Goal: Task Accomplishment & Management: Use online tool/utility

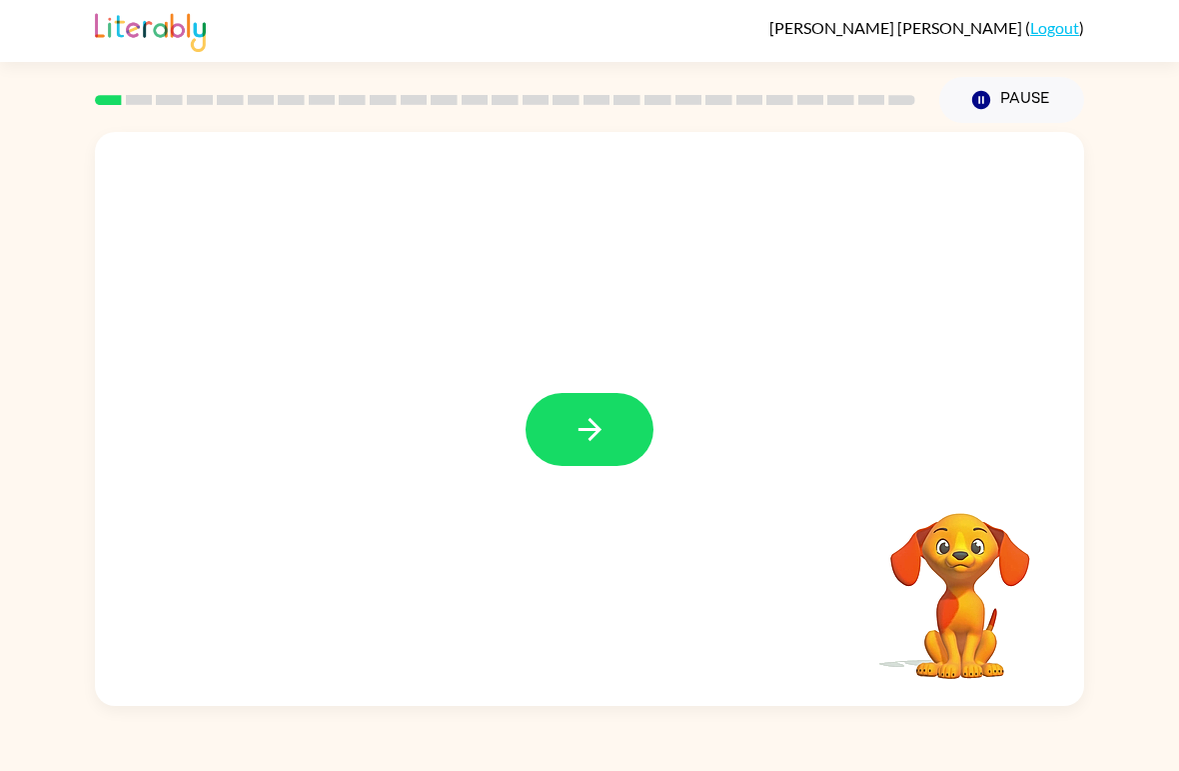
click at [596, 436] on icon "button" at bounding box center [589, 429] width 23 height 23
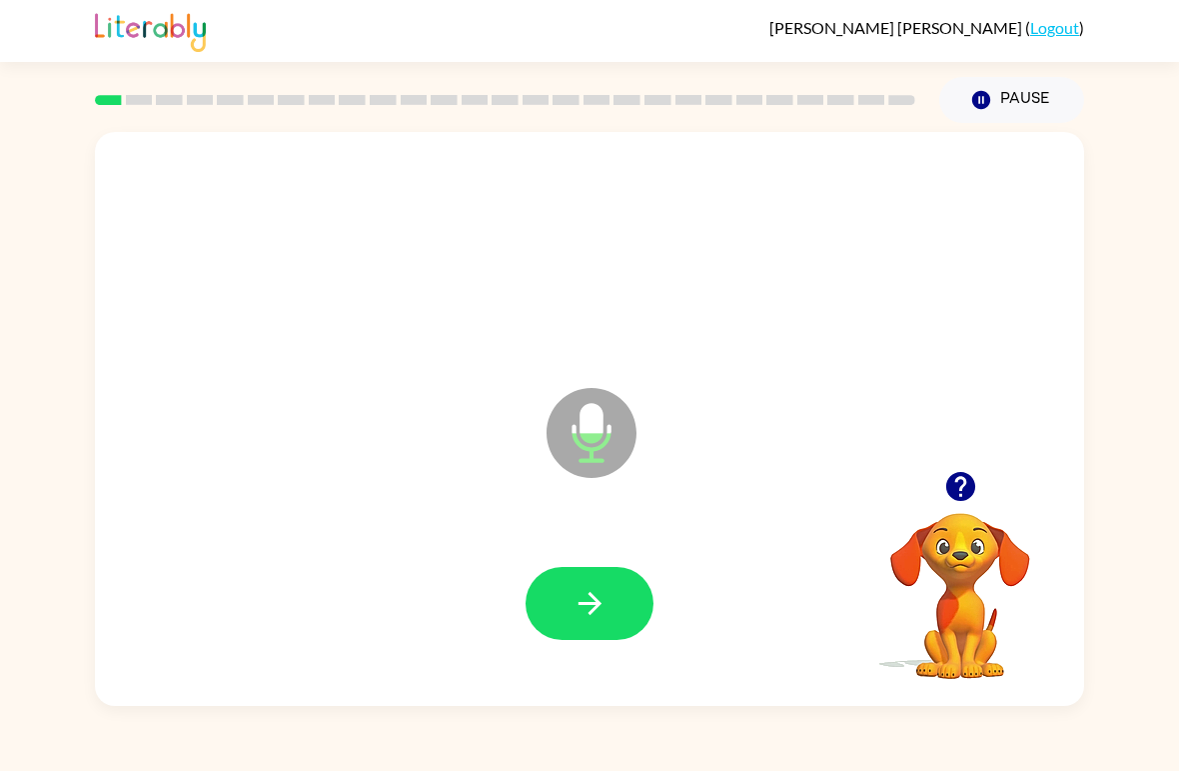
click at [573, 593] on icon "button" at bounding box center [590, 603] width 35 height 35
click at [633, 684] on div at bounding box center [589, 604] width 949 height 165
click at [600, 612] on icon "button" at bounding box center [590, 603] width 35 height 35
click at [570, 608] on button "button" at bounding box center [590, 603] width 128 height 73
click at [564, 593] on button "button" at bounding box center [590, 603] width 128 height 73
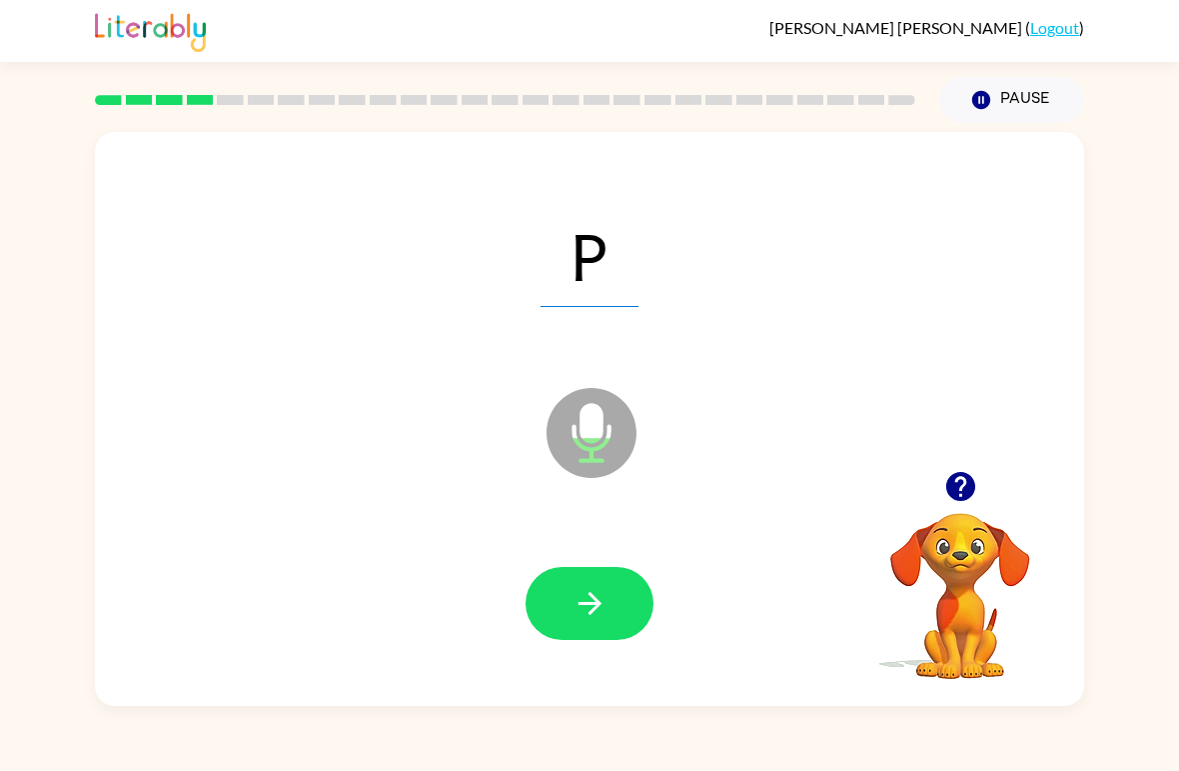
click at [578, 597] on icon "button" at bounding box center [590, 603] width 35 height 35
click at [597, 626] on button "button" at bounding box center [590, 603] width 128 height 73
click at [587, 593] on icon "button" at bounding box center [590, 603] width 35 height 35
click at [589, 601] on icon "button" at bounding box center [590, 603] width 35 height 35
click at [584, 605] on icon "button" at bounding box center [589, 603] width 23 height 23
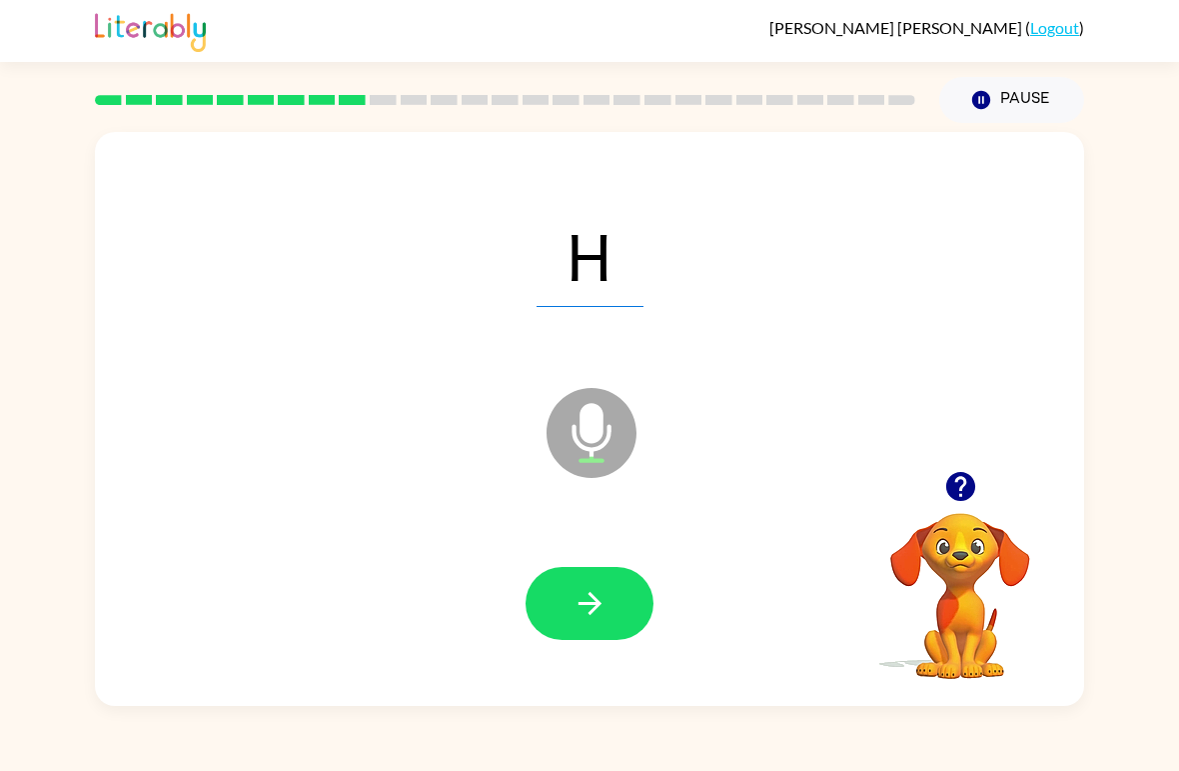
click at [584, 595] on icon "button" at bounding box center [590, 603] width 35 height 35
click at [595, 599] on icon "button" at bounding box center [589, 603] width 23 height 23
click at [583, 597] on icon "button" at bounding box center [590, 603] width 35 height 35
click at [591, 616] on icon "button" at bounding box center [590, 603] width 35 height 35
click at [573, 603] on icon "button" at bounding box center [590, 603] width 35 height 35
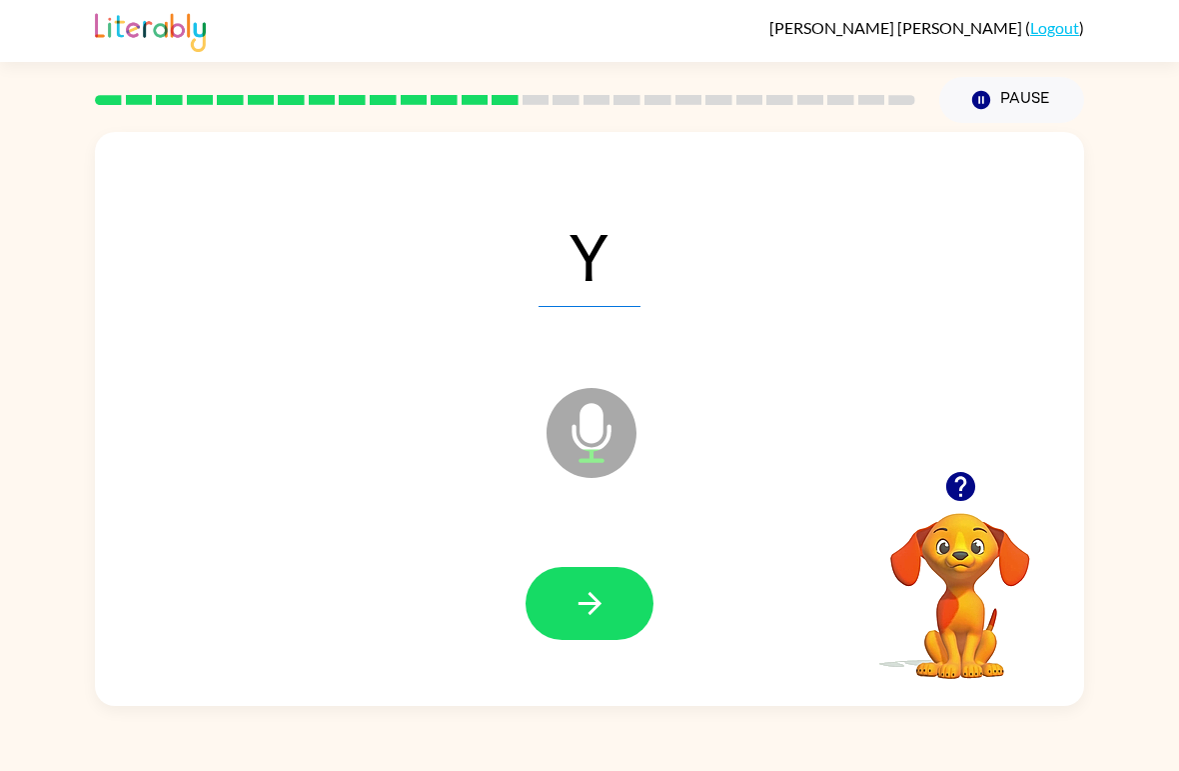
click at [570, 608] on button "button" at bounding box center [590, 603] width 128 height 73
click at [546, 593] on button "button" at bounding box center [590, 603] width 128 height 73
click at [613, 612] on button "button" at bounding box center [590, 603] width 128 height 73
click at [580, 615] on icon "button" at bounding box center [590, 603] width 35 height 35
click at [585, 589] on icon "button" at bounding box center [590, 603] width 35 height 35
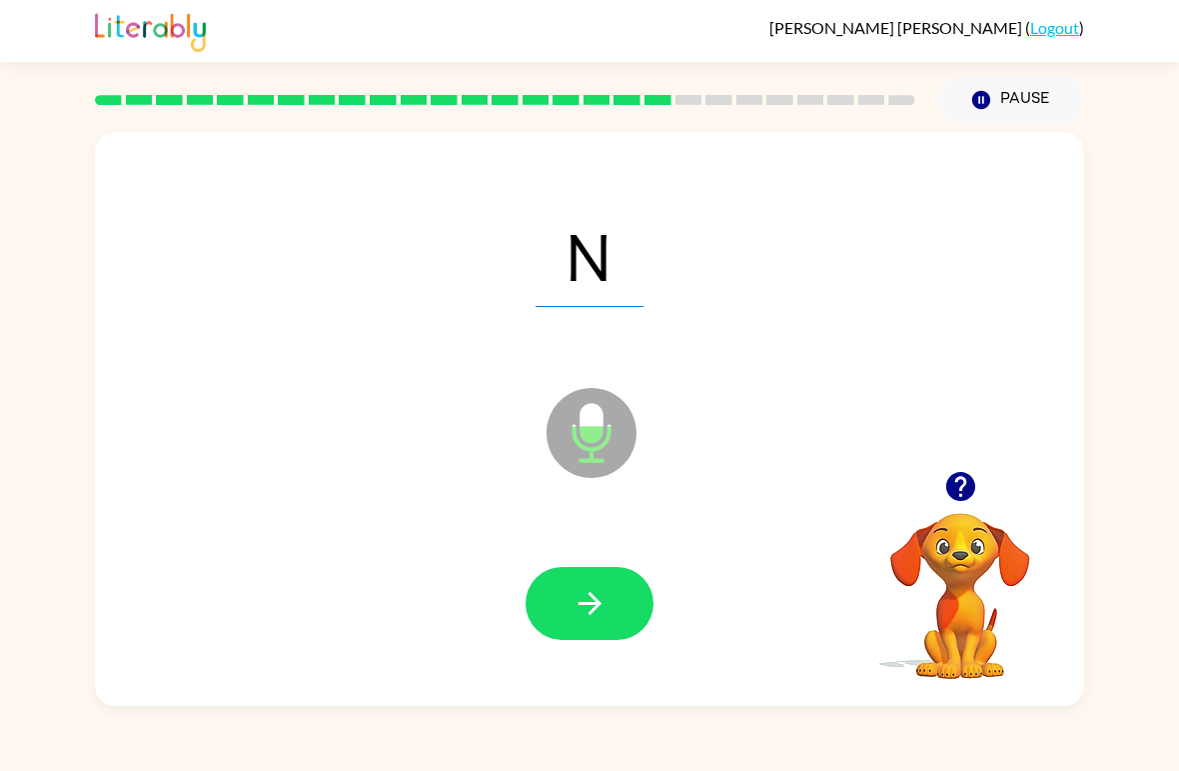
click at [588, 588] on icon "button" at bounding box center [590, 603] width 35 height 35
click at [555, 580] on button "button" at bounding box center [590, 603] width 128 height 73
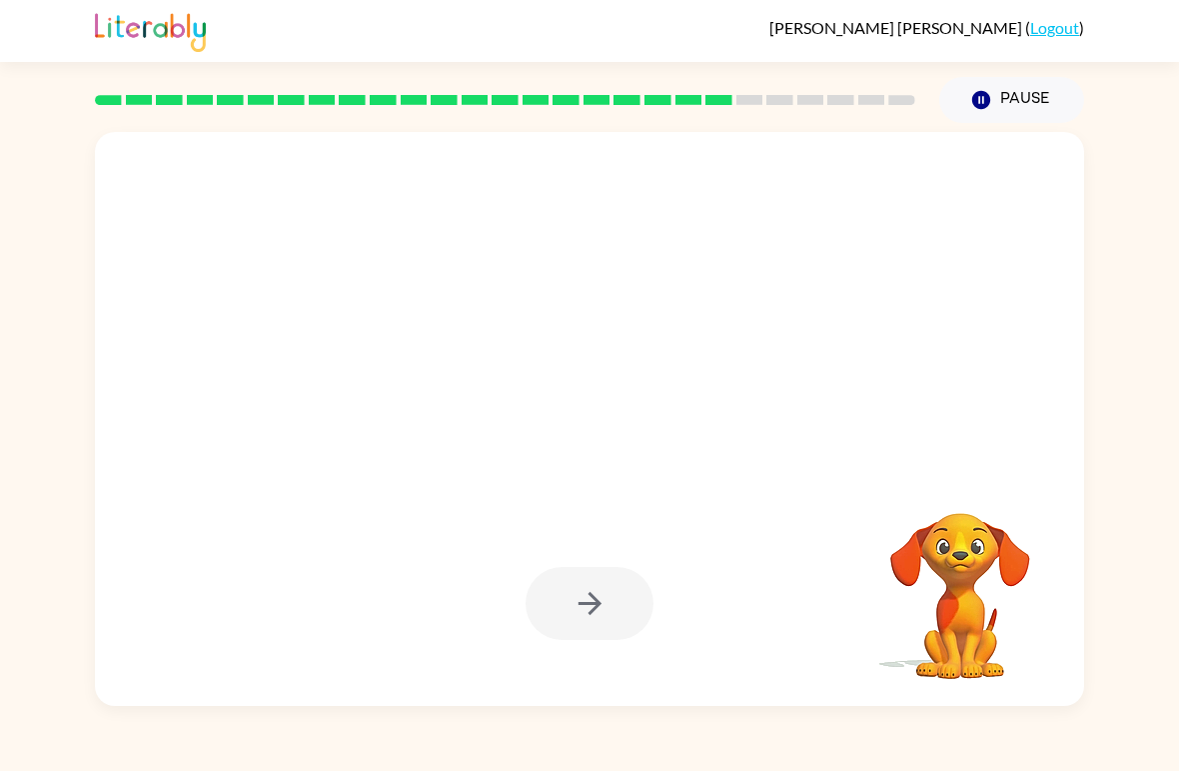
click at [990, 97] on icon "Pause" at bounding box center [981, 100] width 22 height 22
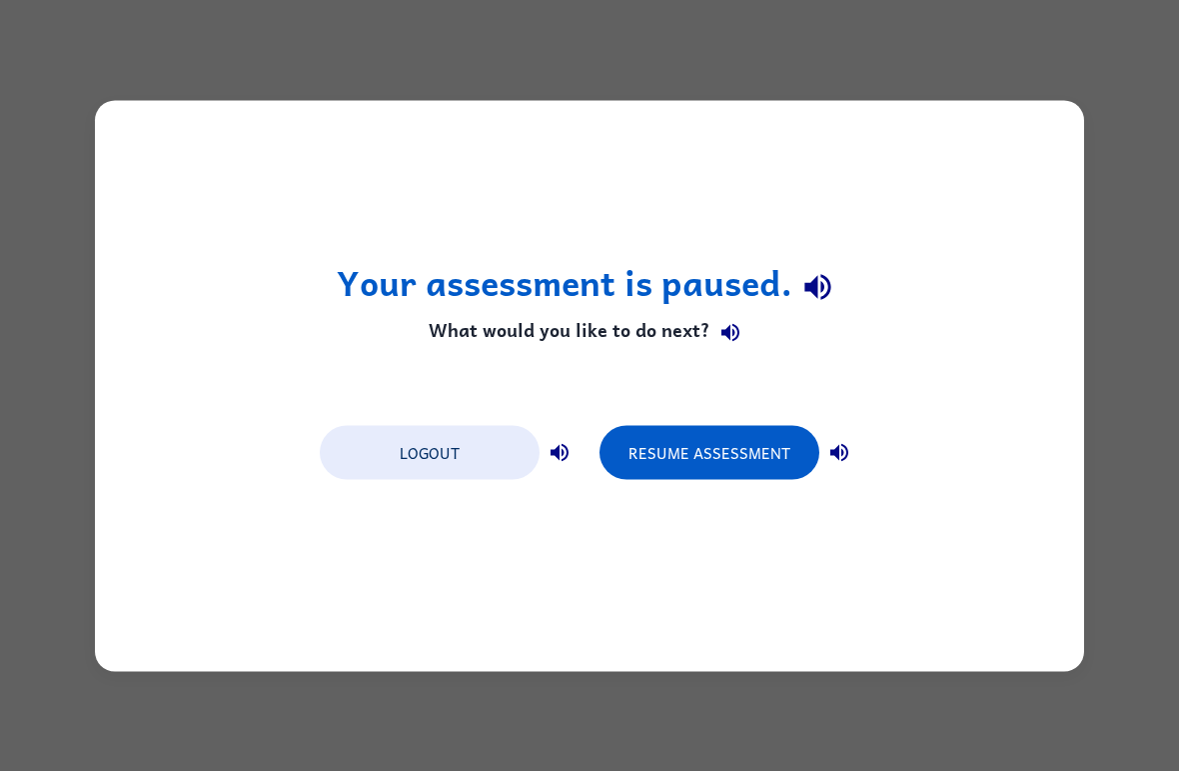
click at [735, 444] on button "Resume Assessment" at bounding box center [710, 452] width 220 height 54
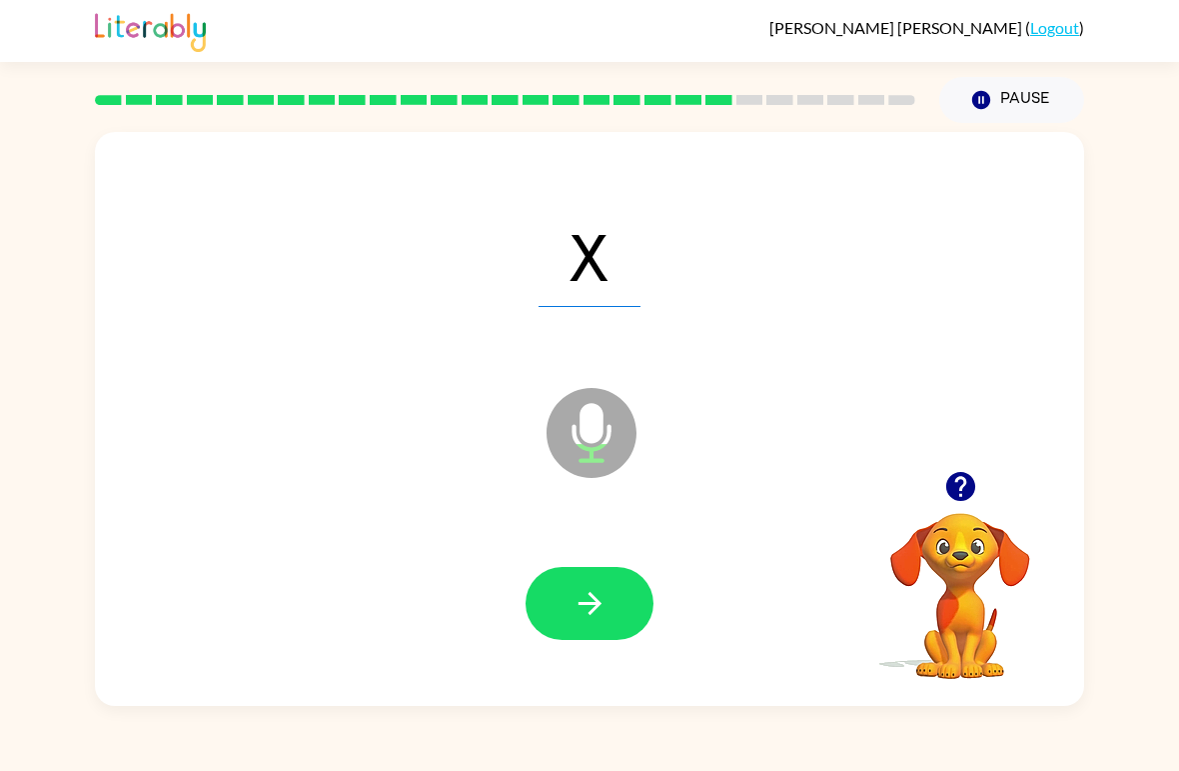
click at [583, 601] on icon "button" at bounding box center [590, 603] width 35 height 35
click at [558, 577] on button "button" at bounding box center [590, 603] width 128 height 73
click at [575, 601] on icon "button" at bounding box center [590, 603] width 35 height 35
click at [578, 611] on icon "button" at bounding box center [590, 603] width 35 height 35
click at [585, 610] on icon "button" at bounding box center [590, 603] width 35 height 35
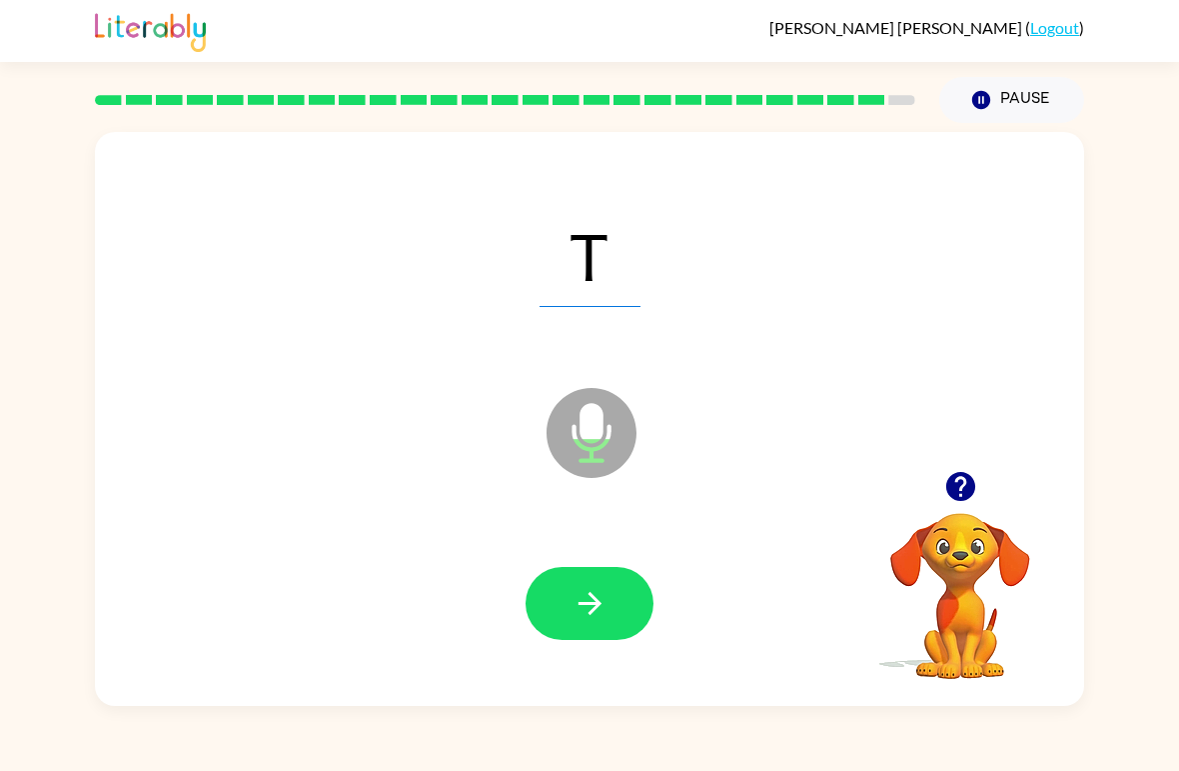
click at [584, 609] on icon "button" at bounding box center [590, 603] width 35 height 35
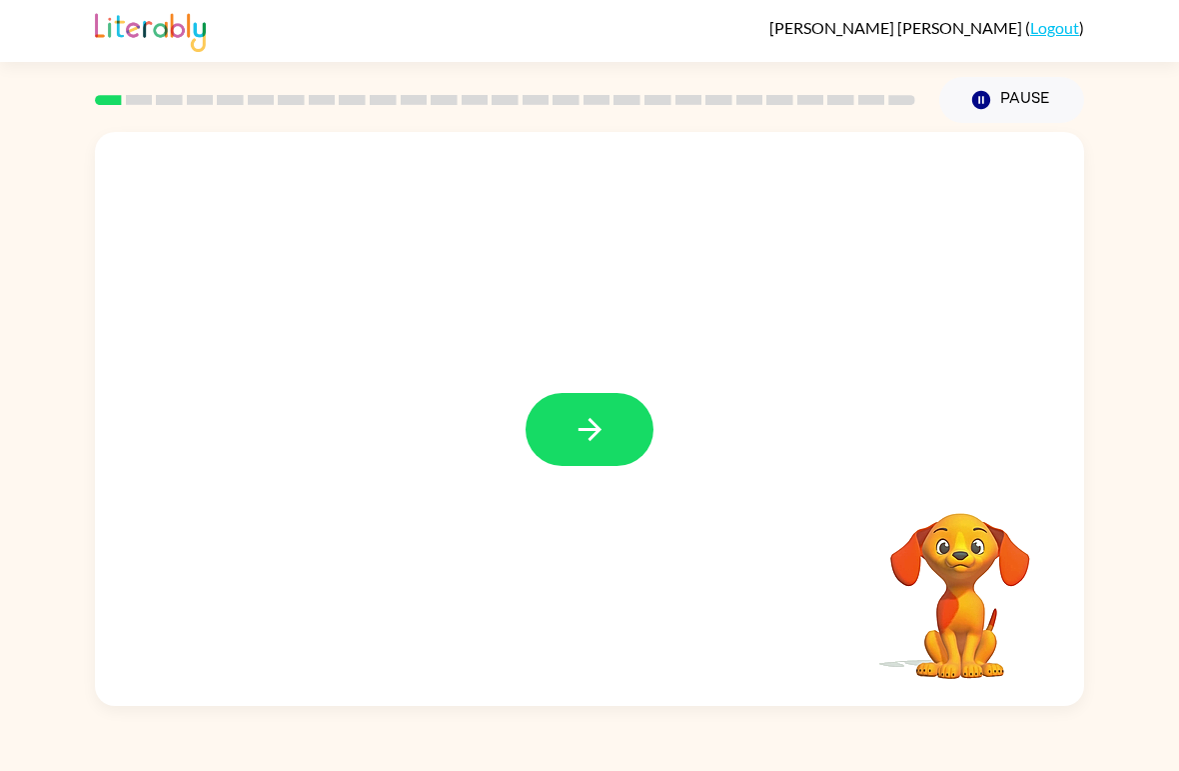
click at [595, 433] on icon "button" at bounding box center [590, 429] width 35 height 35
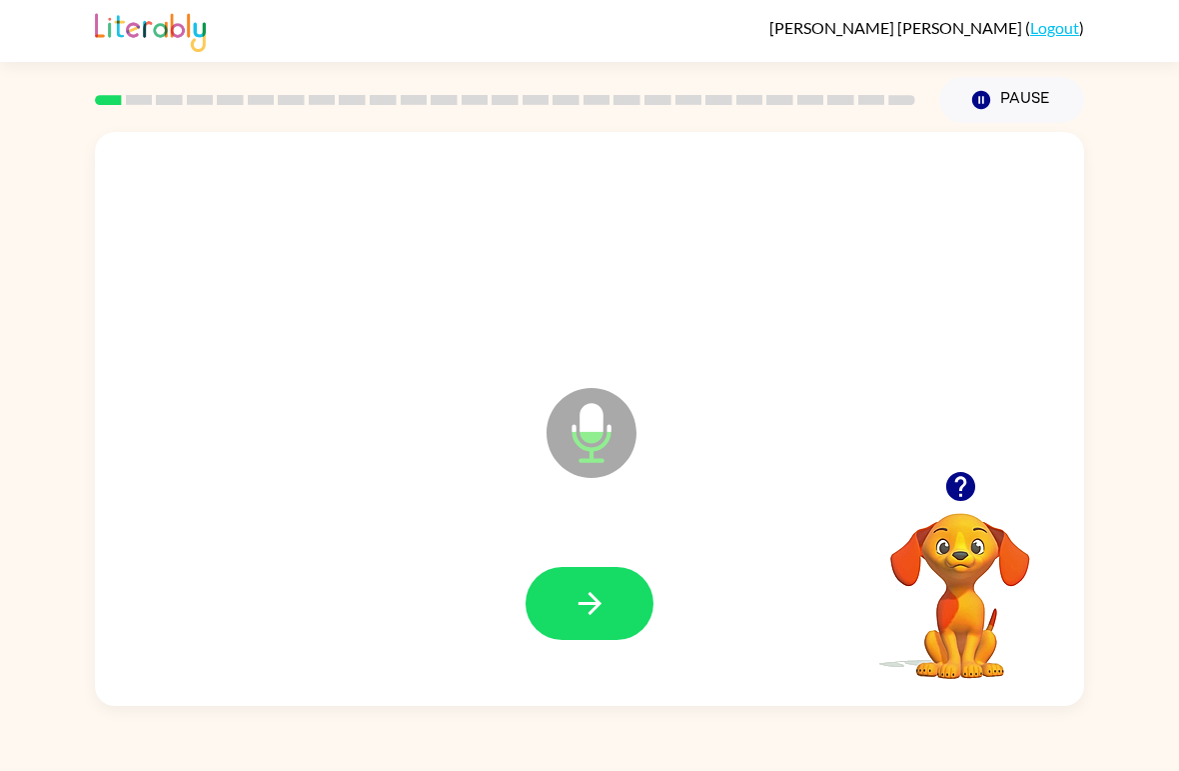
click at [617, 599] on button "button" at bounding box center [590, 603] width 128 height 73
click at [564, 589] on button "button" at bounding box center [590, 603] width 128 height 73
click at [592, 613] on icon "button" at bounding box center [589, 603] width 23 height 23
click at [585, 614] on icon "button" at bounding box center [590, 603] width 35 height 35
click at [587, 612] on icon "button" at bounding box center [590, 603] width 35 height 35
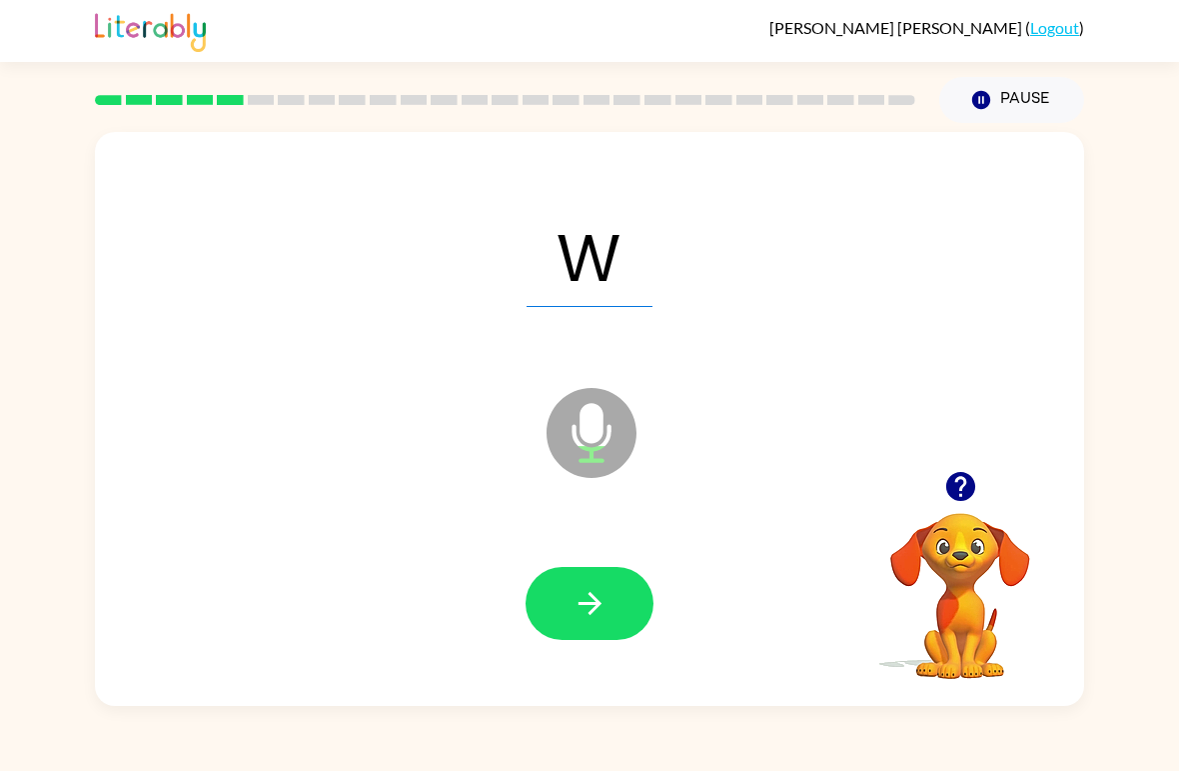
click at [605, 613] on icon "button" at bounding box center [590, 603] width 35 height 35
click at [601, 612] on icon "button" at bounding box center [590, 603] width 35 height 35
click at [614, 619] on button "button" at bounding box center [590, 603] width 128 height 73
click at [581, 609] on icon "button" at bounding box center [590, 603] width 35 height 35
click at [602, 609] on icon "button" at bounding box center [590, 603] width 35 height 35
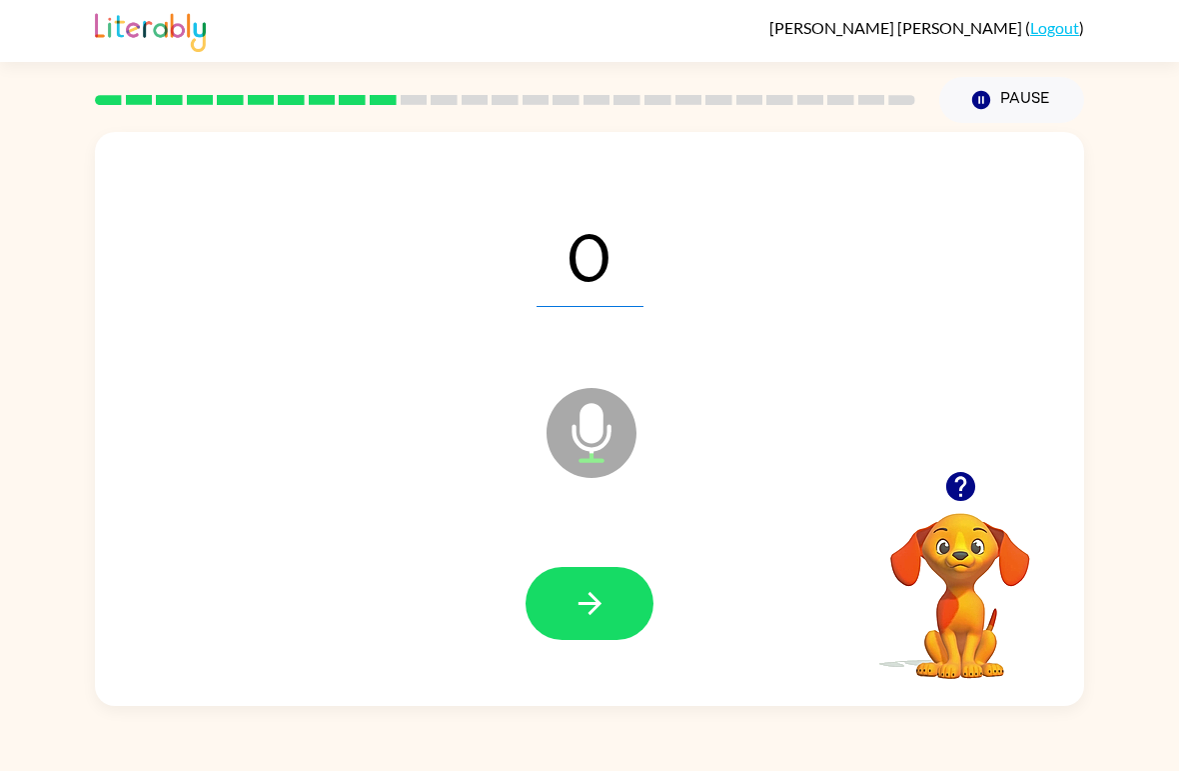
click at [598, 606] on icon "button" at bounding box center [589, 603] width 23 height 23
click at [591, 606] on icon "button" at bounding box center [589, 603] width 23 height 23
click at [588, 604] on icon "button" at bounding box center [589, 603] width 23 height 23
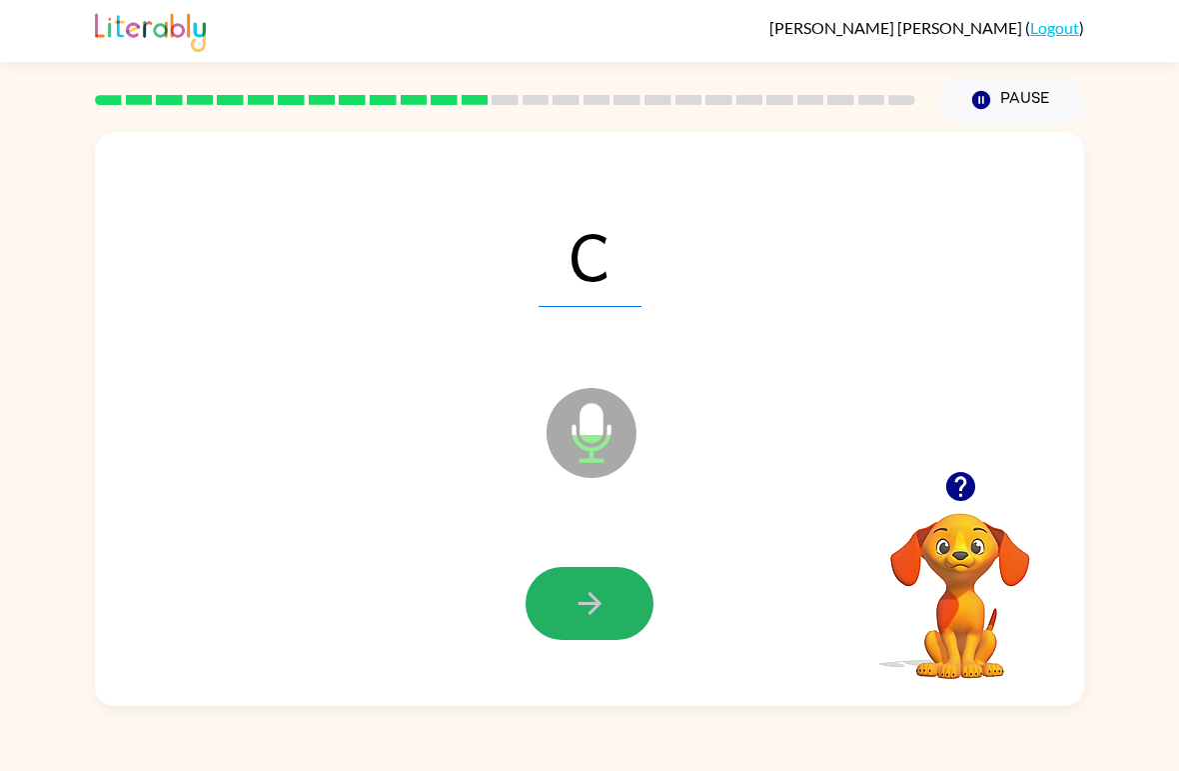
click at [597, 600] on icon "button" at bounding box center [589, 603] width 23 height 23
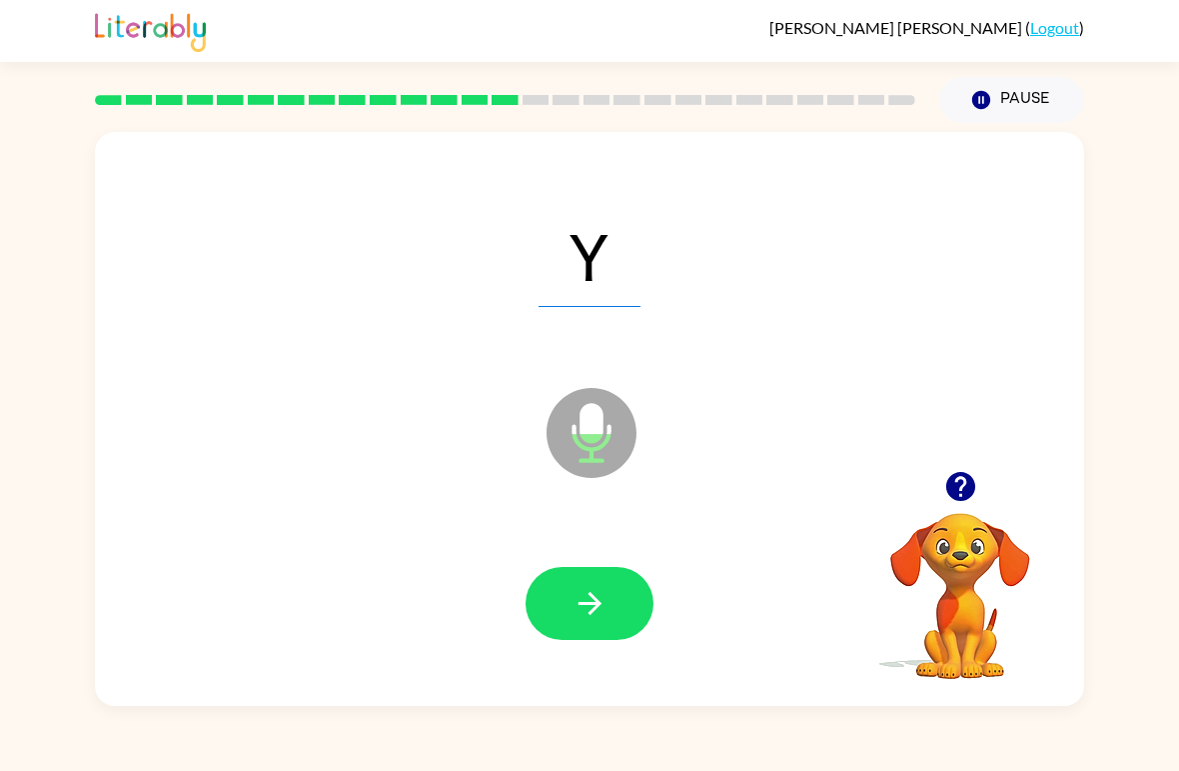
click at [569, 606] on button "button" at bounding box center [590, 603] width 128 height 73
click at [630, 621] on button "button" at bounding box center [590, 603] width 128 height 73
click at [526, 265] on span "Qu" at bounding box center [590, 255] width 145 height 104
click at [531, 265] on span "Qu" at bounding box center [590, 255] width 145 height 104
click at [593, 601] on icon "button" at bounding box center [590, 603] width 35 height 35
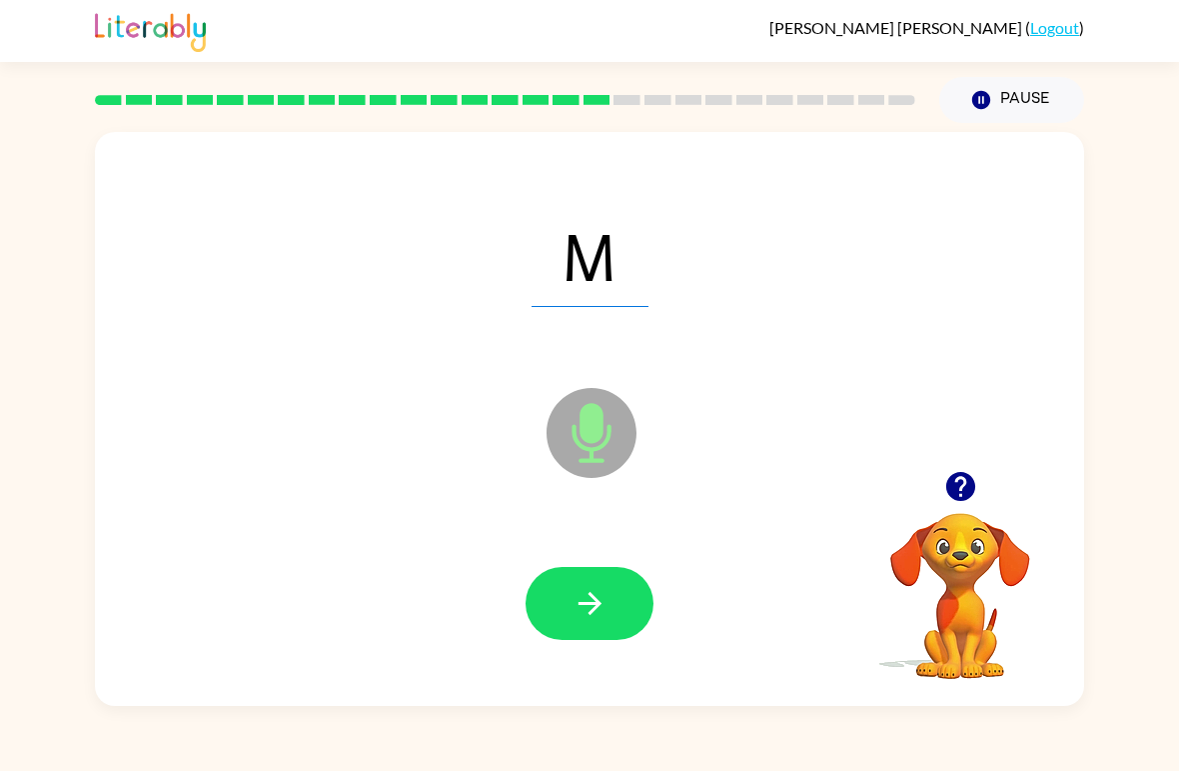
click at [575, 597] on icon "button" at bounding box center [590, 603] width 35 height 35
click at [567, 604] on button "button" at bounding box center [590, 603] width 128 height 73
click at [588, 609] on icon "button" at bounding box center [590, 603] width 35 height 35
click at [586, 608] on icon "button" at bounding box center [590, 603] width 35 height 35
click at [595, 603] on icon "button" at bounding box center [590, 603] width 35 height 35
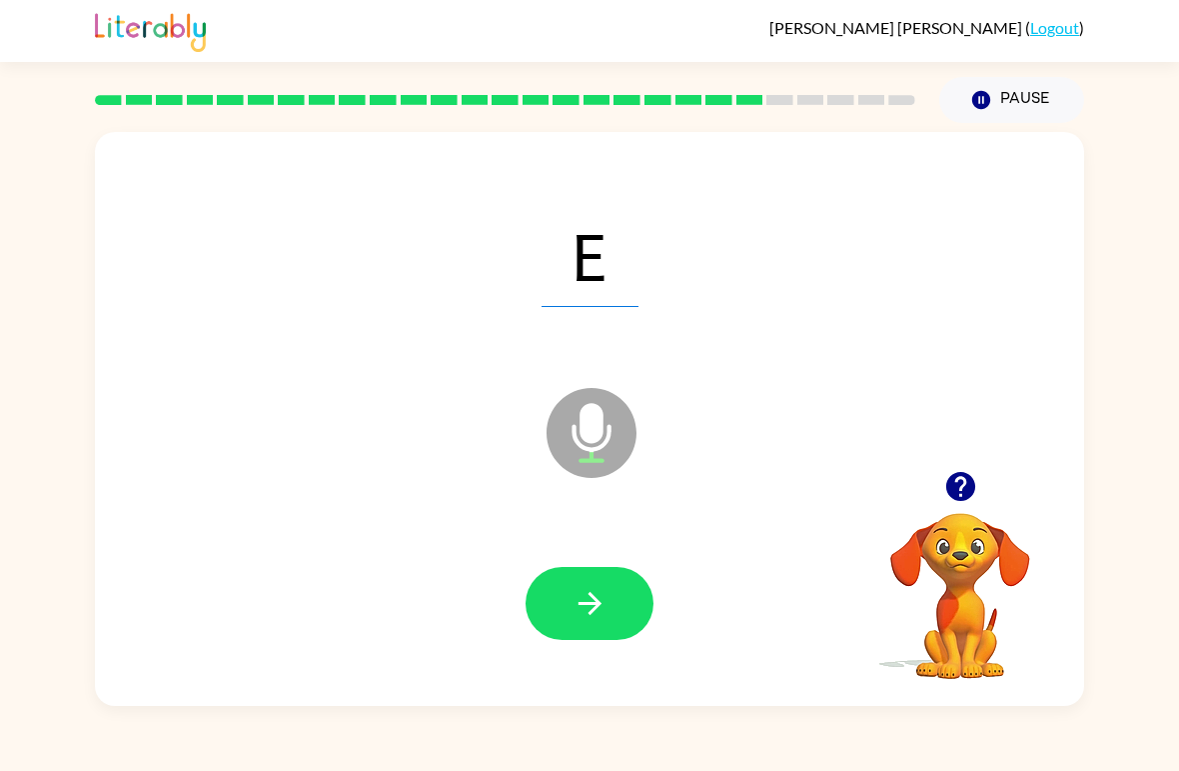
click at [590, 595] on icon "button" at bounding box center [589, 603] width 23 height 23
click at [584, 596] on icon "button" at bounding box center [590, 603] width 35 height 35
click at [589, 594] on icon "button" at bounding box center [590, 603] width 35 height 35
click at [577, 600] on icon "button" at bounding box center [590, 603] width 35 height 35
click at [563, 601] on button "button" at bounding box center [590, 603] width 128 height 73
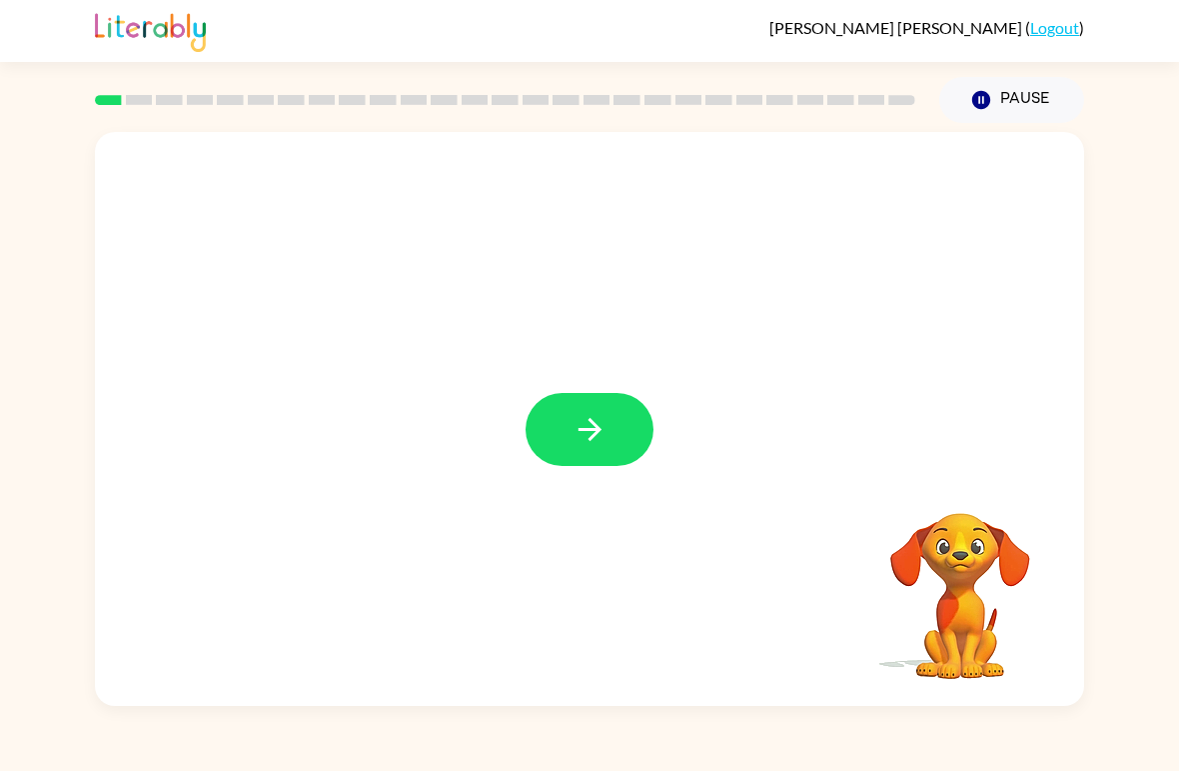
click at [586, 430] on icon "button" at bounding box center [589, 429] width 23 height 23
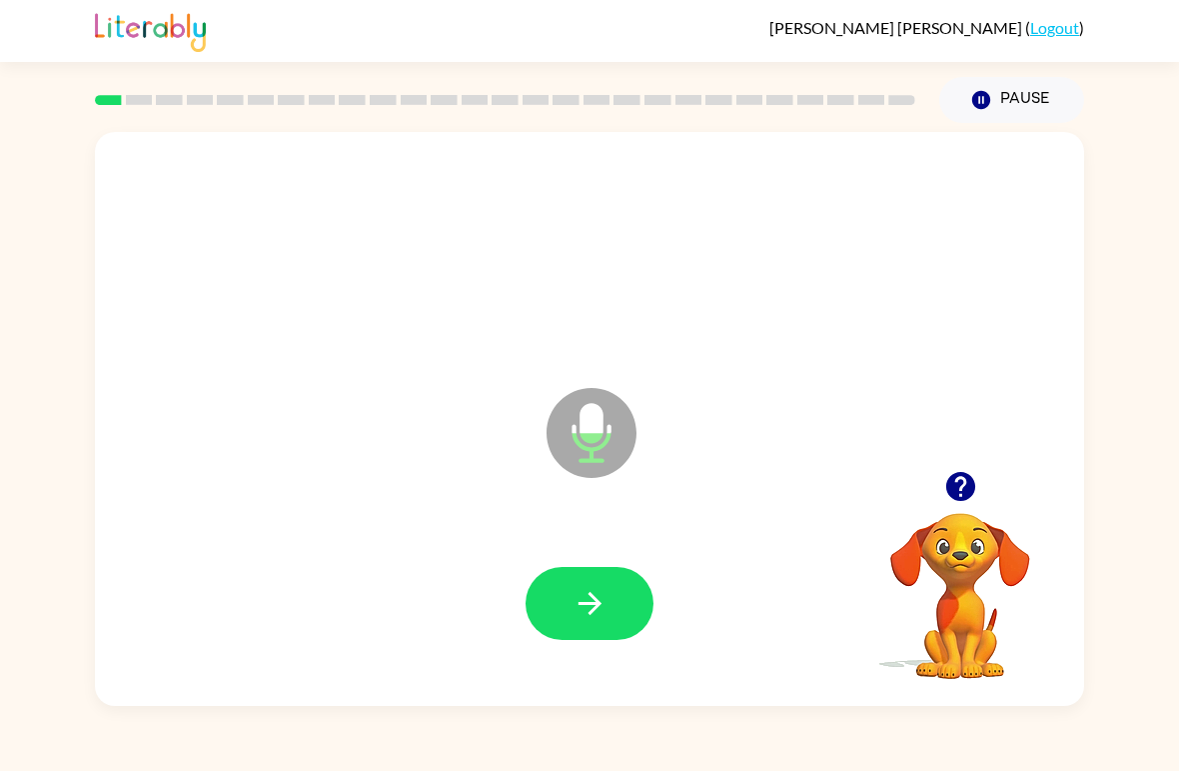
click at [590, 611] on icon "button" at bounding box center [590, 603] width 35 height 35
click at [555, 603] on button "button" at bounding box center [590, 603] width 128 height 73
click at [609, 602] on button "button" at bounding box center [590, 603] width 128 height 73
click at [595, 612] on icon "button" at bounding box center [590, 603] width 35 height 35
click at [588, 607] on icon "button" at bounding box center [590, 603] width 35 height 35
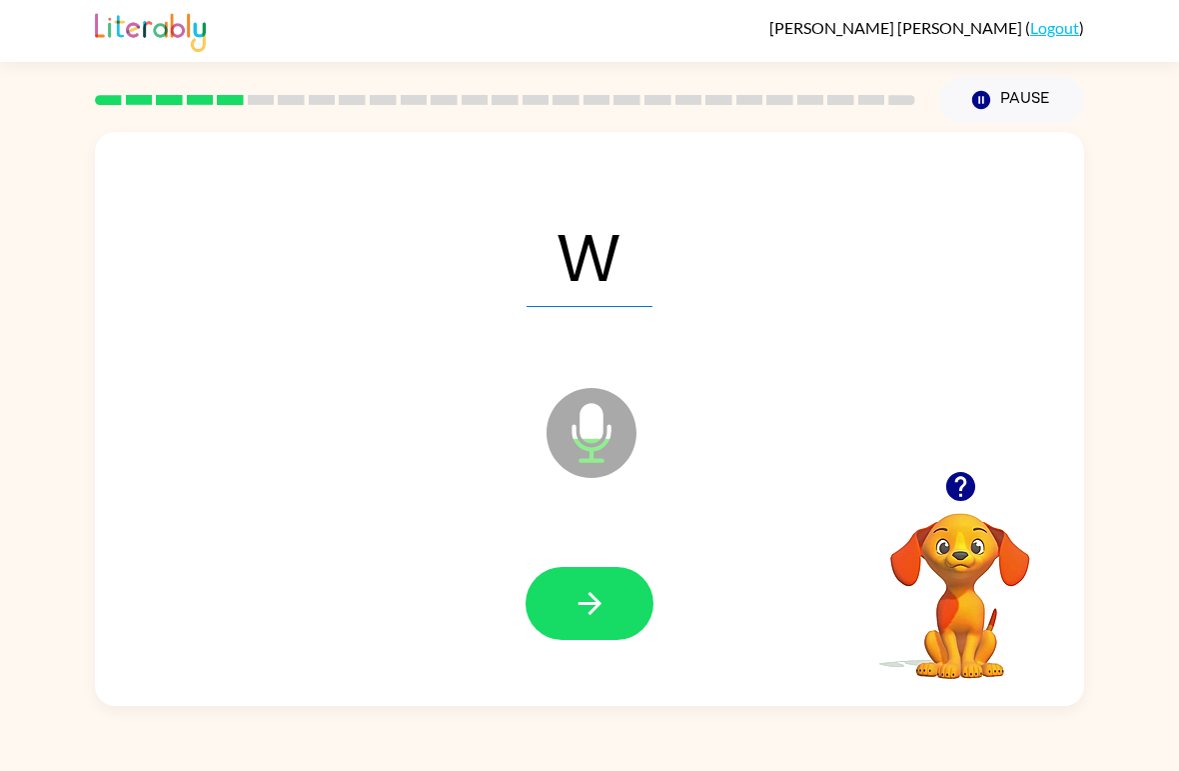
click at [597, 612] on icon "button" at bounding box center [590, 603] width 35 height 35
click at [580, 610] on icon "button" at bounding box center [590, 603] width 35 height 35
click at [585, 601] on icon "button" at bounding box center [590, 603] width 35 height 35
click at [592, 626] on button "button" at bounding box center [590, 603] width 128 height 73
click at [605, 633] on button "button" at bounding box center [590, 603] width 128 height 73
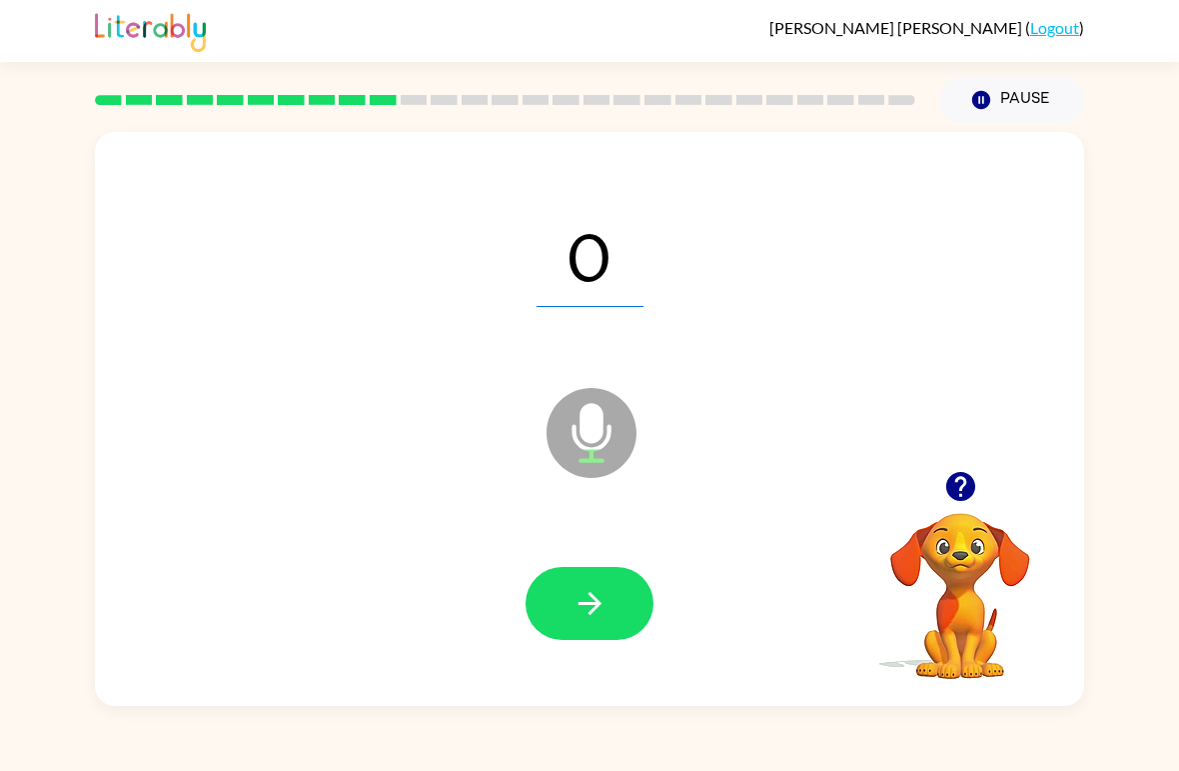
click at [567, 610] on button "button" at bounding box center [590, 603] width 128 height 73
click at [563, 592] on button "button" at bounding box center [590, 603] width 128 height 73
click at [580, 608] on icon "button" at bounding box center [590, 603] width 35 height 35
click at [584, 621] on icon "button" at bounding box center [590, 603] width 35 height 35
click at [589, 615] on icon "button" at bounding box center [590, 603] width 35 height 35
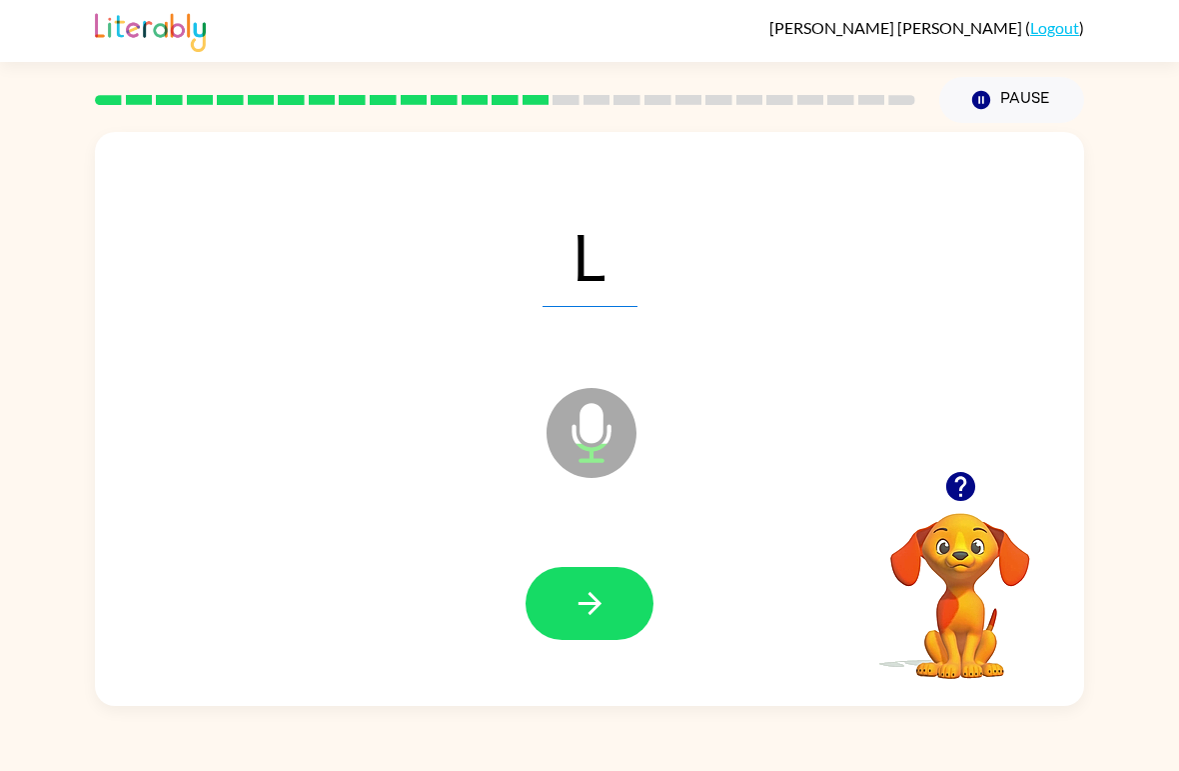
click at [573, 615] on icon "button" at bounding box center [590, 603] width 35 height 35
click at [551, 614] on button "button" at bounding box center [590, 603] width 128 height 73
click at [584, 617] on icon "button" at bounding box center [590, 603] width 35 height 35
click at [581, 620] on icon "button" at bounding box center [590, 603] width 35 height 35
click at [566, 599] on button "button" at bounding box center [590, 603] width 128 height 73
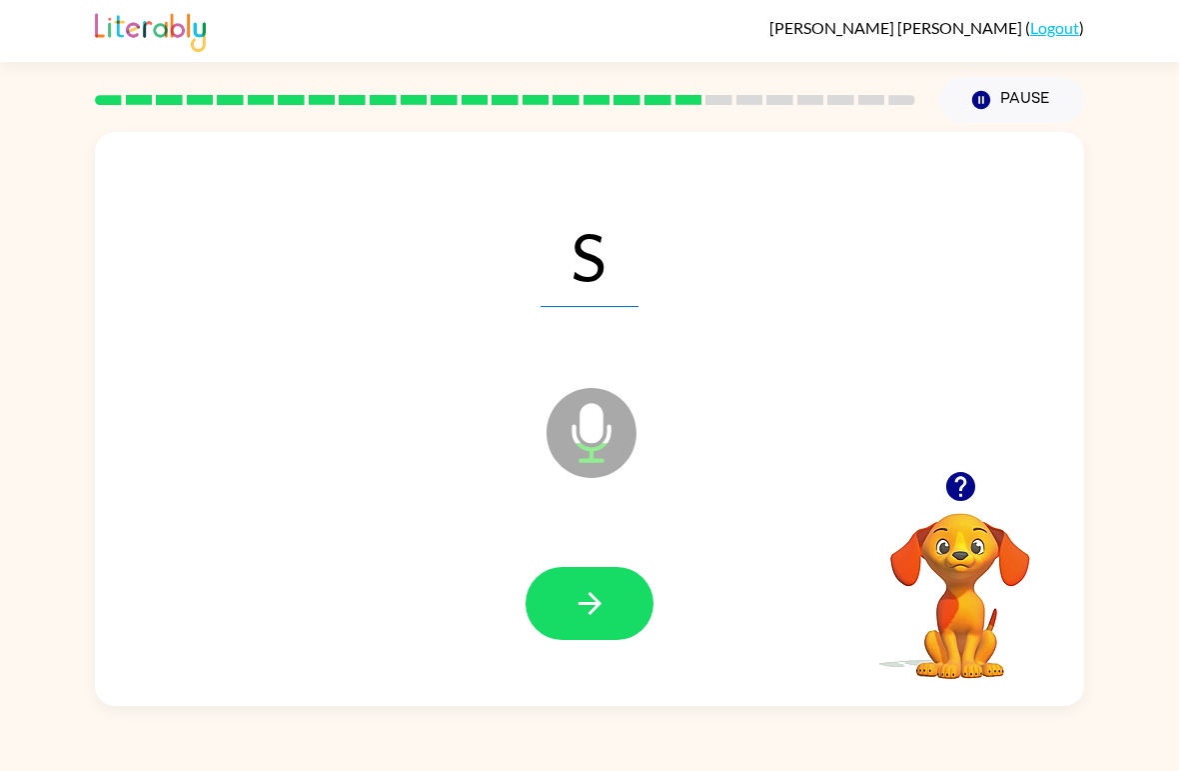
click at [559, 605] on button "button" at bounding box center [590, 603] width 128 height 73
click at [578, 604] on icon "button" at bounding box center [590, 603] width 35 height 35
click at [561, 587] on button "button" at bounding box center [590, 603] width 128 height 73
click at [551, 592] on button "button" at bounding box center [590, 603] width 128 height 73
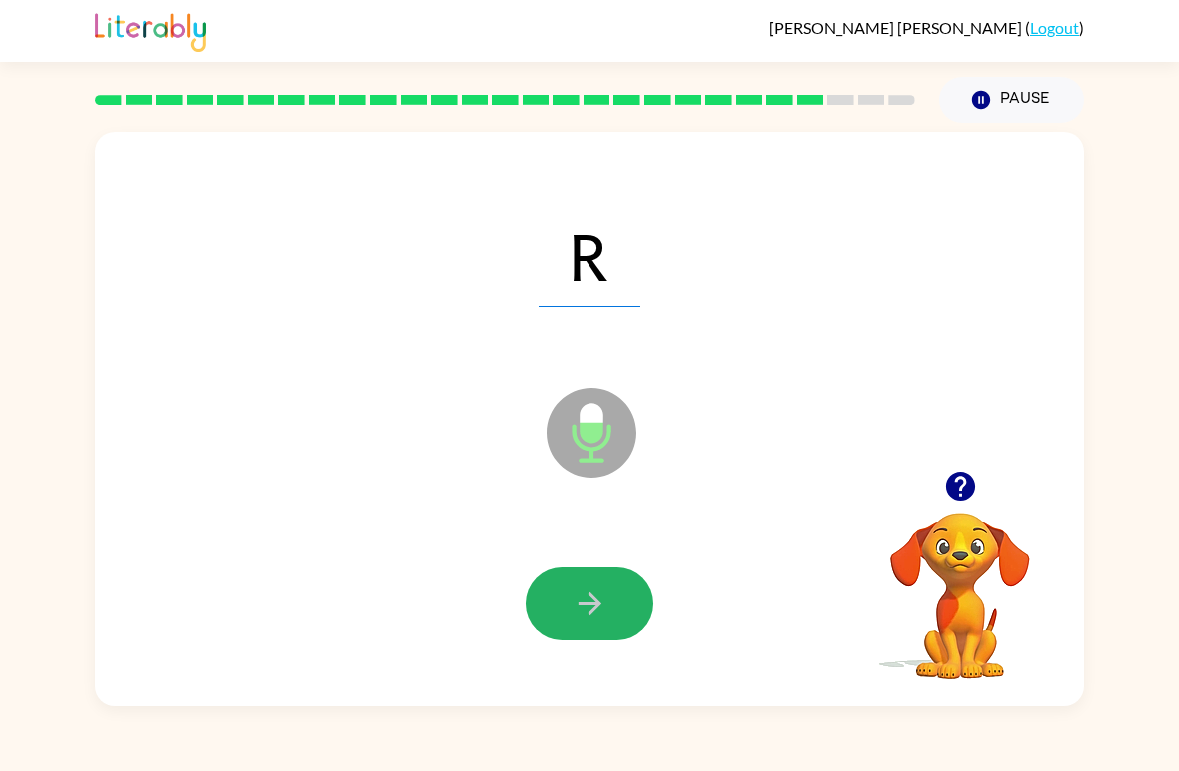
click at [565, 603] on button "button" at bounding box center [590, 603] width 128 height 73
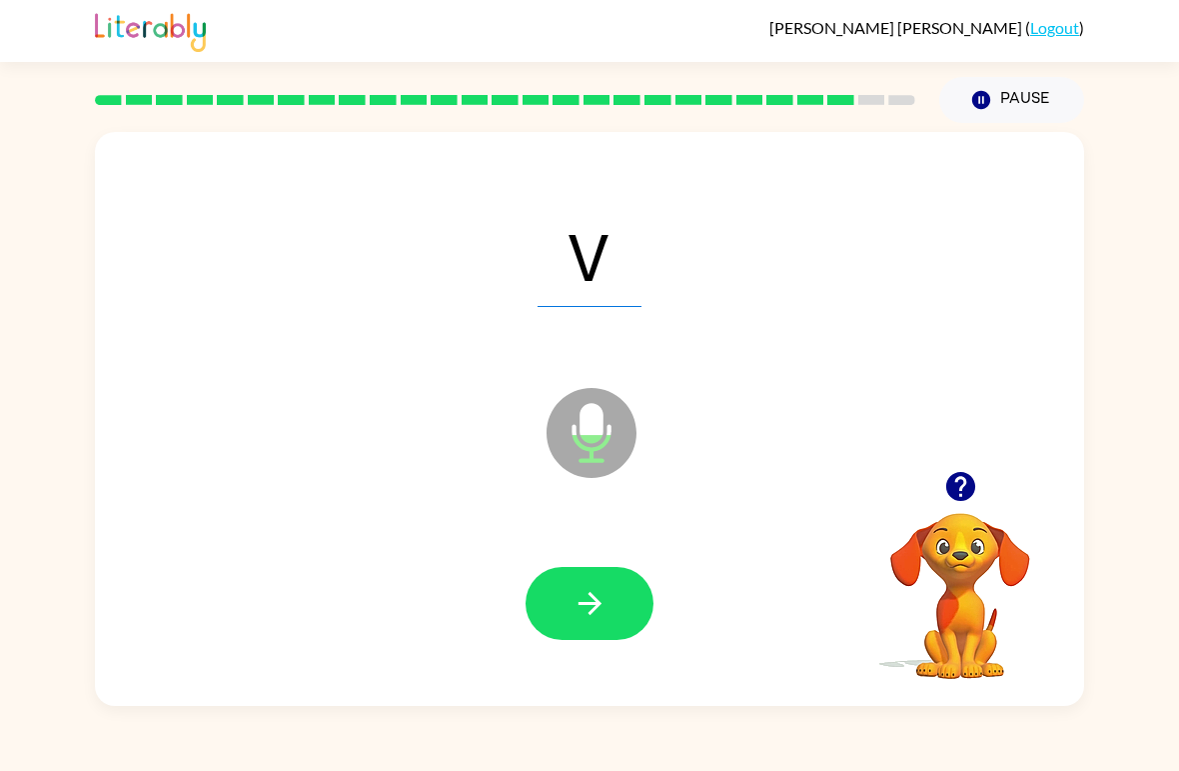
click at [564, 610] on button "button" at bounding box center [590, 603] width 128 height 73
click at [573, 618] on icon "button" at bounding box center [590, 603] width 35 height 35
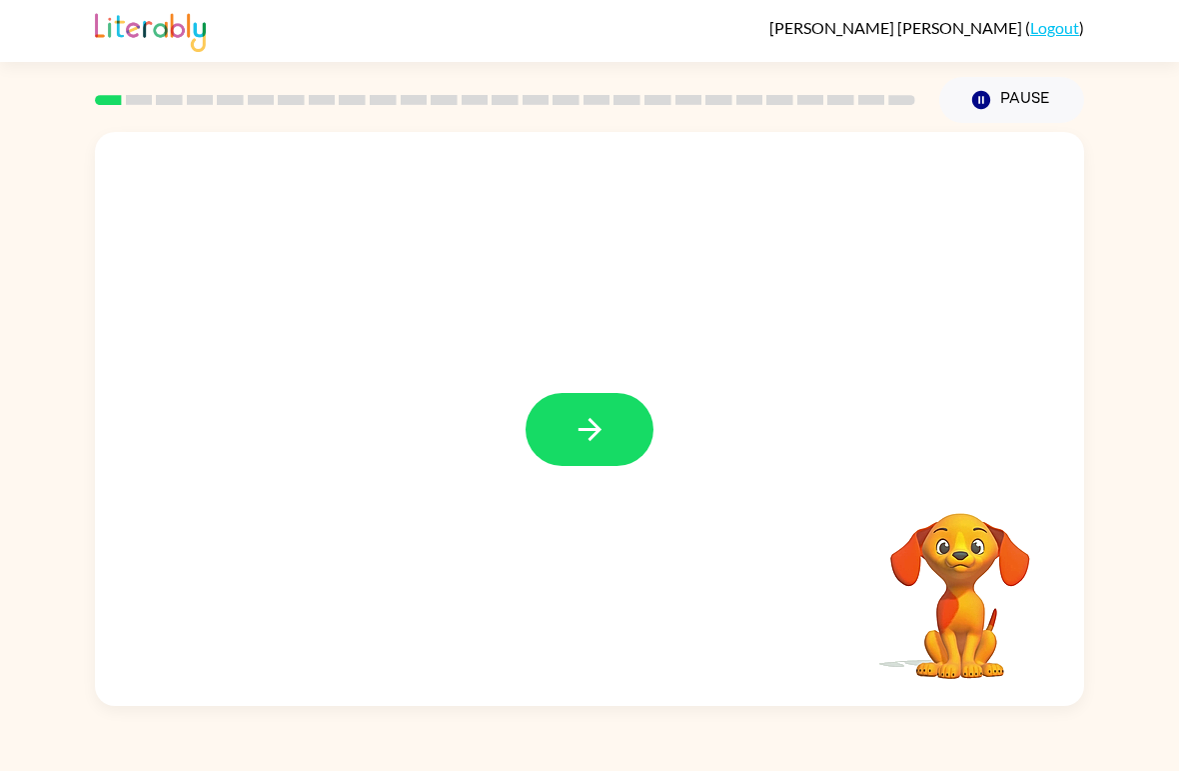
click at [579, 438] on icon "button" at bounding box center [590, 429] width 35 height 35
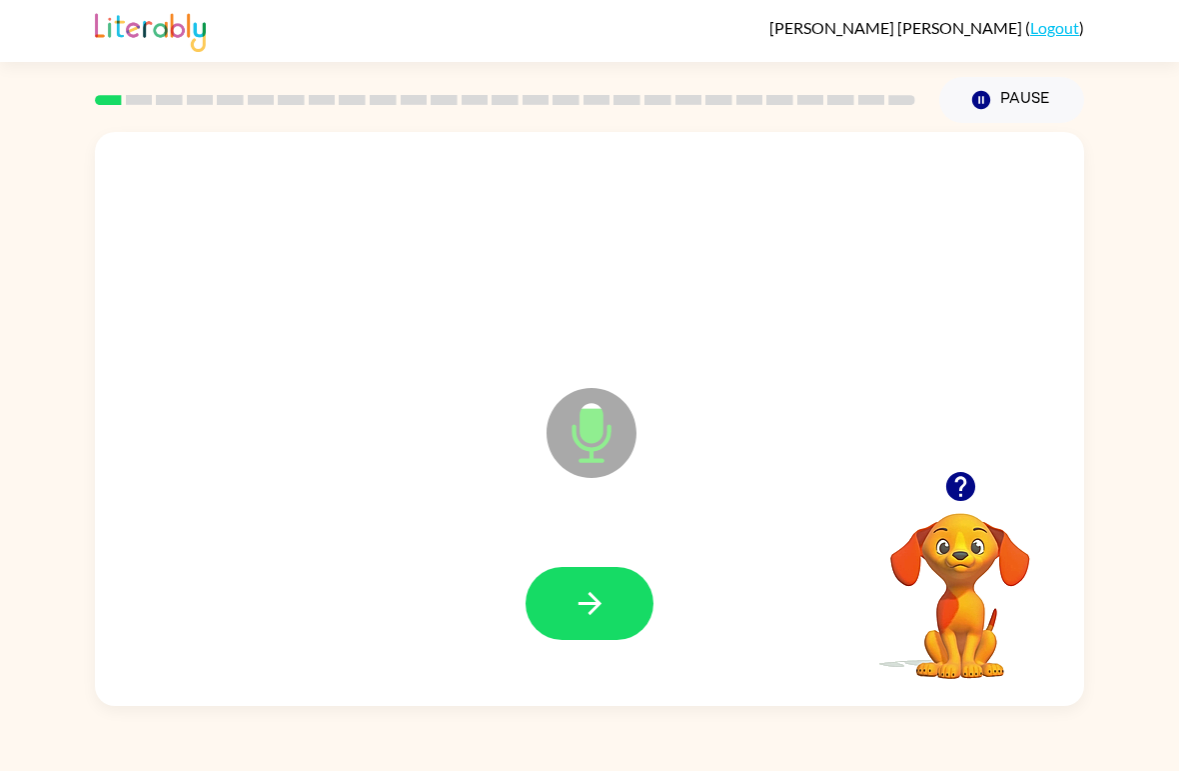
click at [562, 598] on button "button" at bounding box center [590, 603] width 128 height 73
click at [589, 610] on icon "button" at bounding box center [590, 603] width 35 height 35
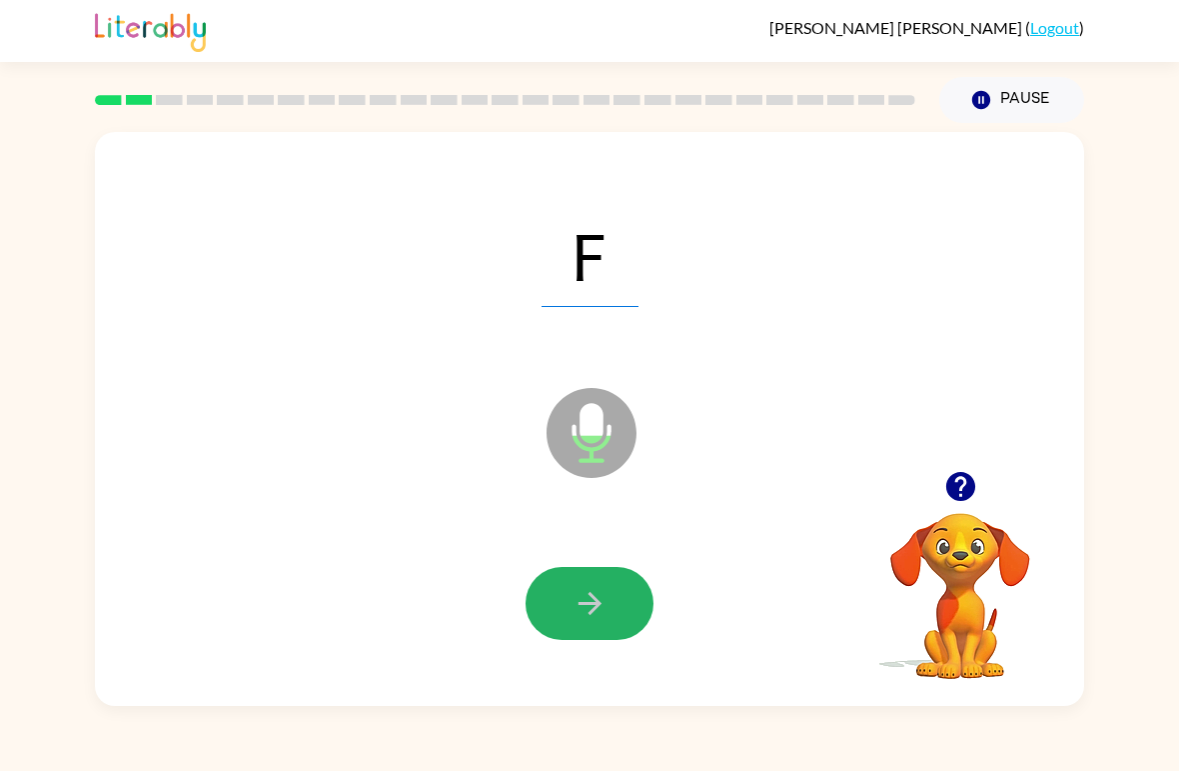
click at [573, 617] on icon "button" at bounding box center [590, 603] width 35 height 35
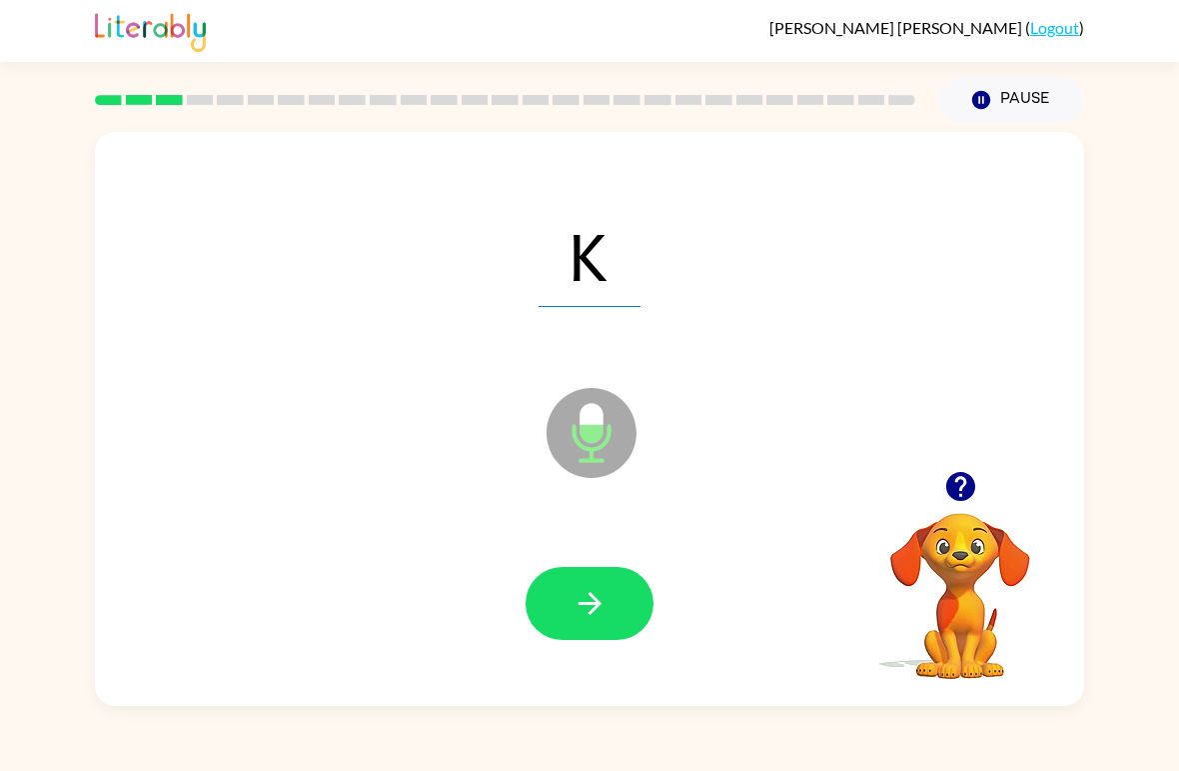
click at [575, 617] on icon "button" at bounding box center [590, 603] width 35 height 35
click at [589, 602] on icon "button" at bounding box center [590, 603] width 35 height 35
click at [584, 605] on icon "button" at bounding box center [589, 603] width 23 height 23
click at [614, 599] on button "button" at bounding box center [590, 603] width 128 height 73
click at [595, 621] on icon "button" at bounding box center [590, 603] width 35 height 35
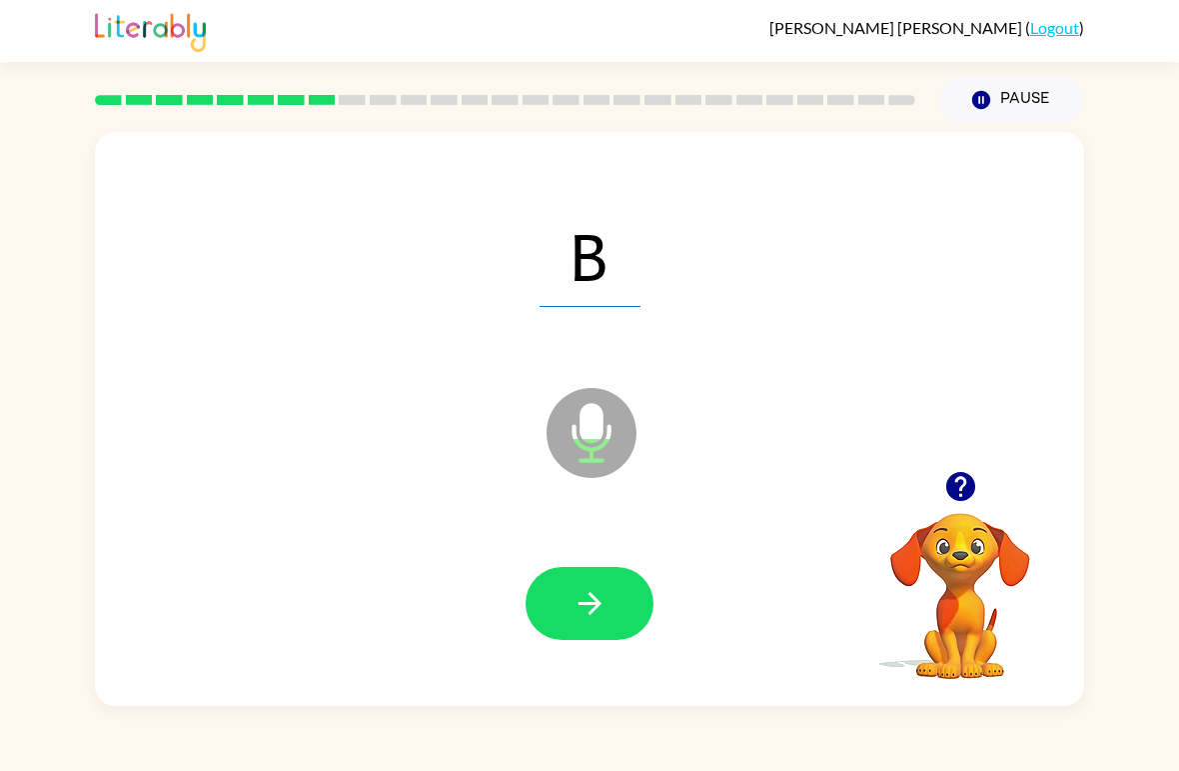
click at [591, 617] on icon "button" at bounding box center [590, 603] width 35 height 35
click at [576, 632] on button "button" at bounding box center [590, 603] width 128 height 73
click at [553, 600] on button "button" at bounding box center [590, 603] width 128 height 73
click at [557, 602] on button "button" at bounding box center [590, 603] width 128 height 73
click at [606, 623] on button "button" at bounding box center [590, 603] width 128 height 73
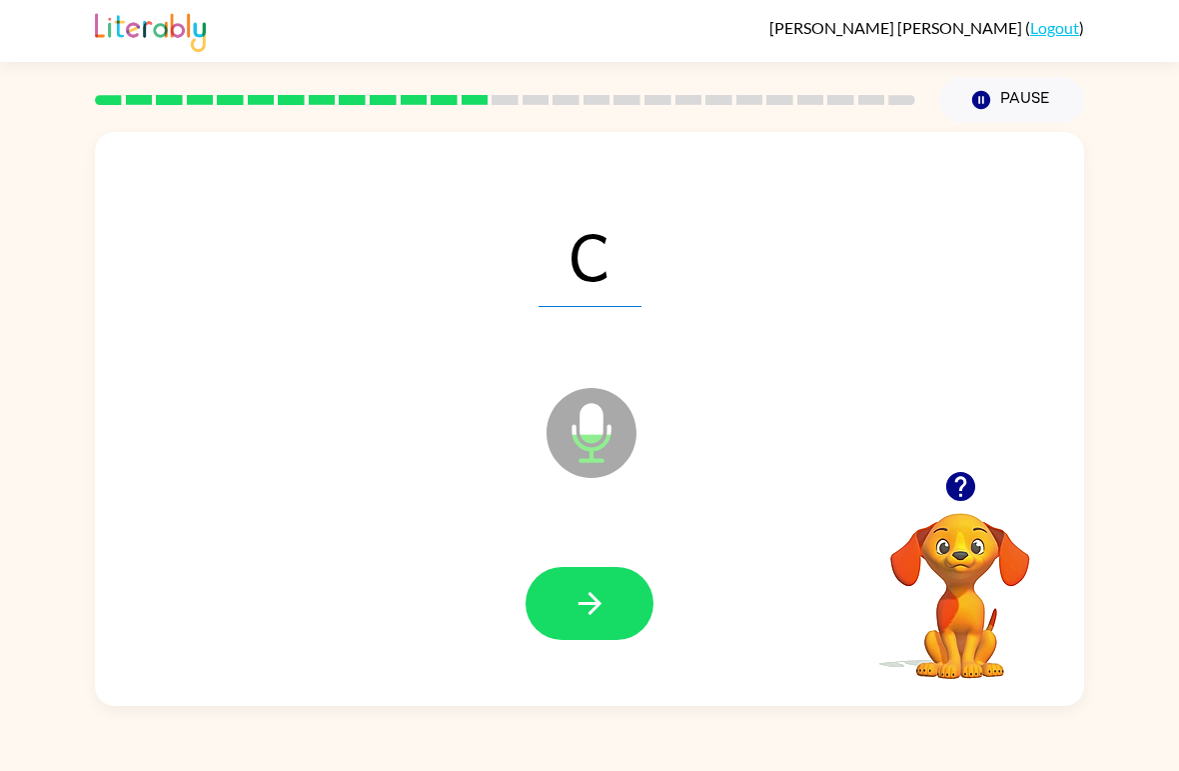
click at [578, 614] on icon "button" at bounding box center [590, 603] width 35 height 35
click at [560, 605] on button "button" at bounding box center [590, 603] width 128 height 73
click at [573, 594] on icon "button" at bounding box center [590, 603] width 35 height 35
click at [562, 582] on button "button" at bounding box center [590, 603] width 128 height 73
click at [584, 613] on icon "button" at bounding box center [590, 603] width 35 height 35
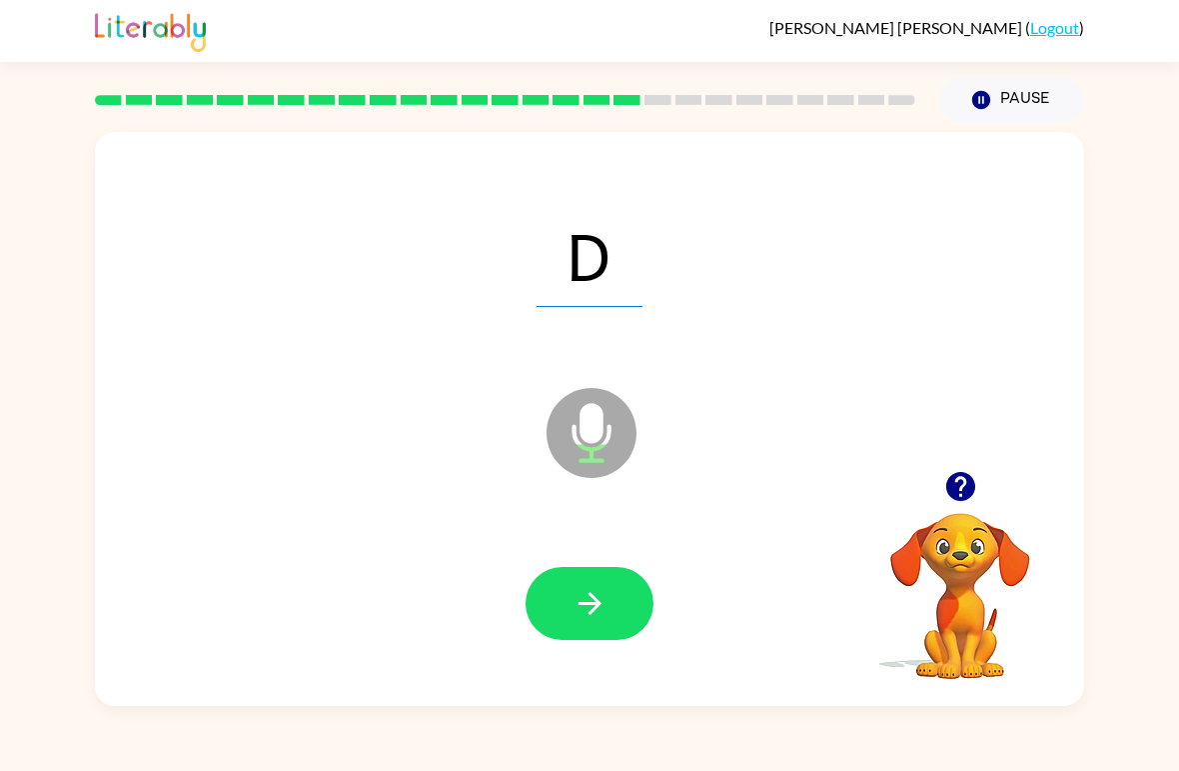
click at [582, 615] on icon "button" at bounding box center [590, 603] width 35 height 35
click at [581, 617] on icon "button" at bounding box center [590, 603] width 35 height 35
click at [582, 610] on icon "button" at bounding box center [590, 603] width 35 height 35
click at [583, 608] on icon "button" at bounding box center [590, 603] width 35 height 35
click at [570, 600] on button "button" at bounding box center [590, 603] width 128 height 73
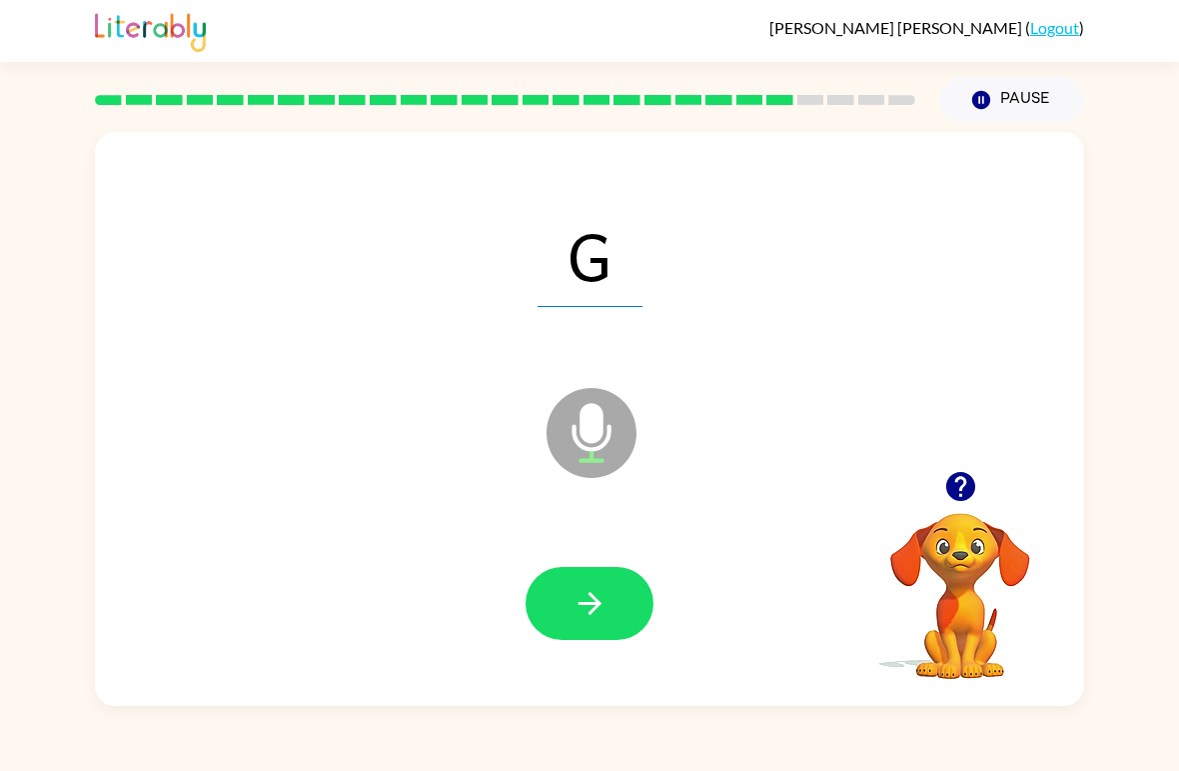
click at [573, 606] on icon "button" at bounding box center [590, 603] width 35 height 35
click at [580, 602] on icon "button" at bounding box center [590, 603] width 35 height 35
click at [579, 625] on button "button" at bounding box center [590, 603] width 128 height 73
click at [581, 604] on icon "button" at bounding box center [589, 603] width 23 height 23
